Goal: Task Accomplishment & Management: Manage account settings

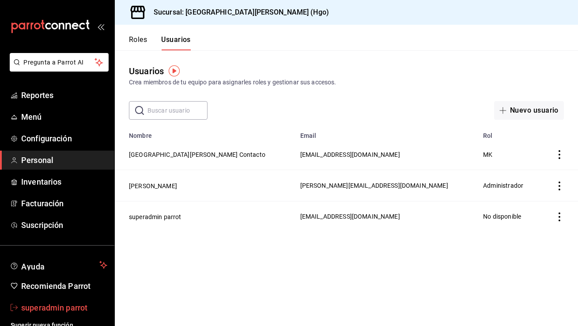
click at [77, 305] on span "superadmin parrot" at bounding box center [64, 308] width 86 height 12
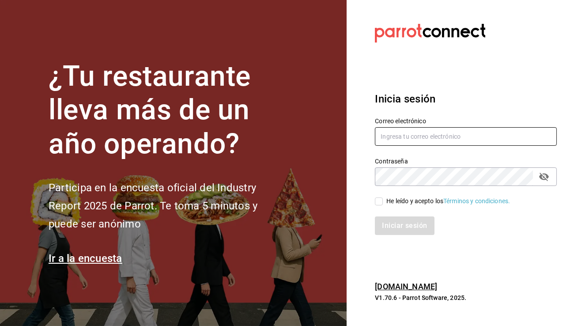
click at [415, 134] on input "text" at bounding box center [466, 136] width 182 height 19
paste input "[EMAIL_ADDRESS][DOMAIN_NAME]"
type input "[EMAIL_ADDRESS][DOMAIN_NAME]"
click at [380, 199] on input "He leído y acepto los Términos y condiciones." at bounding box center [379, 202] width 8 height 8
checkbox input "true"
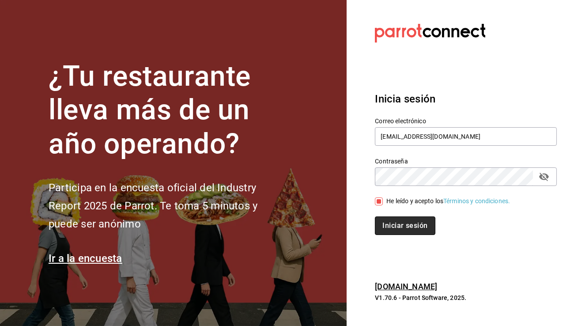
click at [395, 227] on button "Iniciar sesión" at bounding box center [405, 226] width 60 height 19
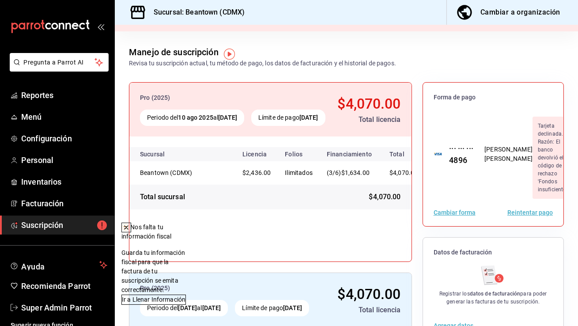
scroll to position [30, 0]
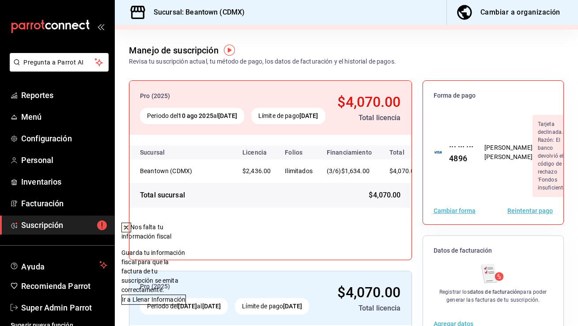
click at [130, 228] on icon at bounding box center [126, 227] width 7 height 7
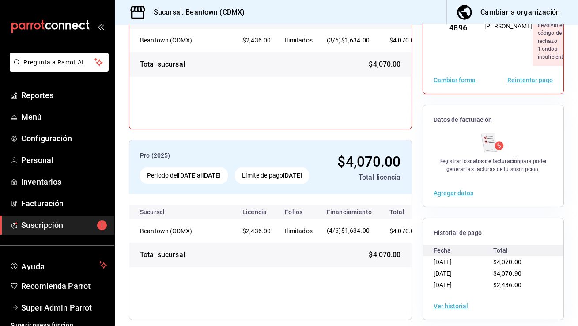
scroll to position [0, 0]
